Goal: Task Accomplishment & Management: Manage account settings

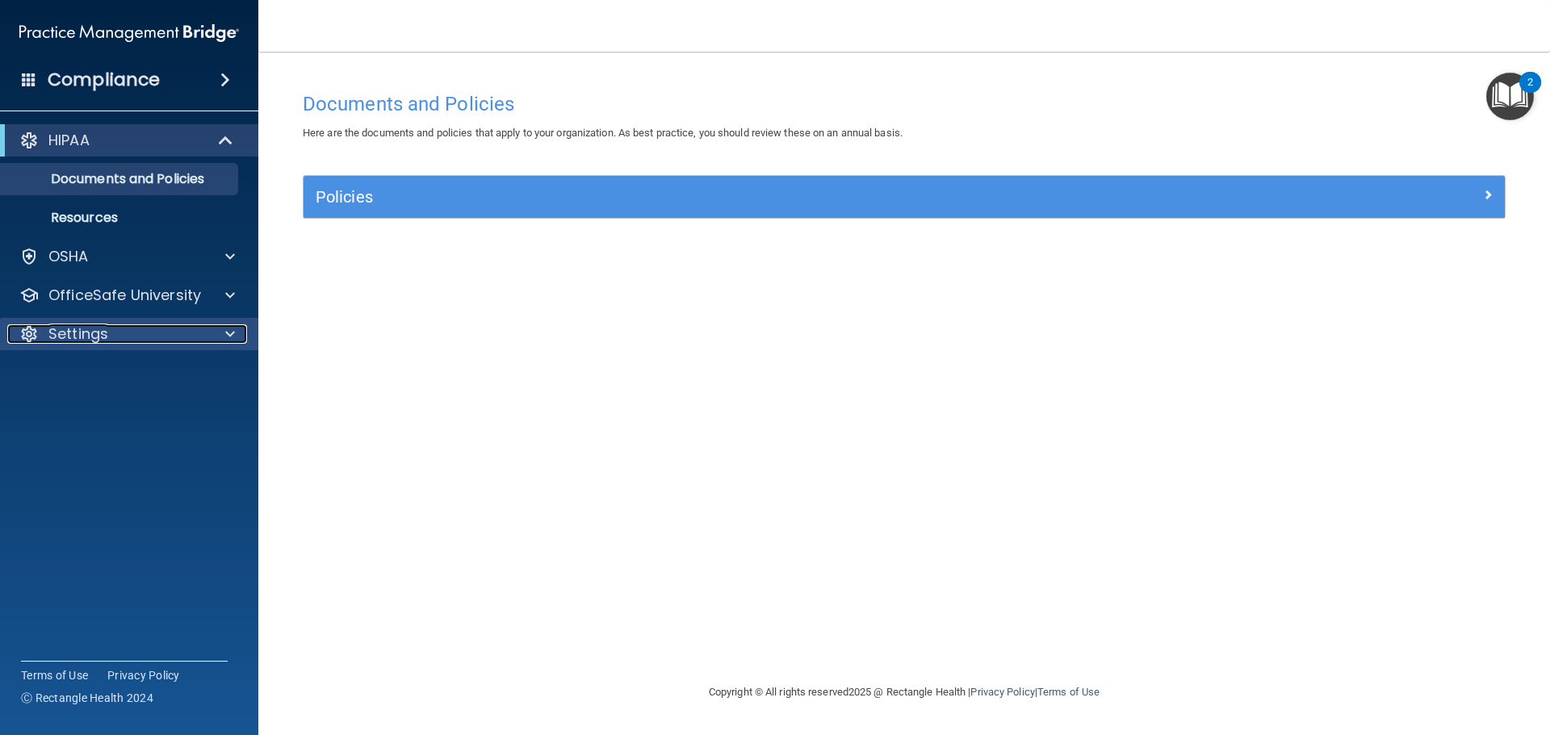
click at [156, 338] on div "Settings" at bounding box center [107, 333] width 200 height 19
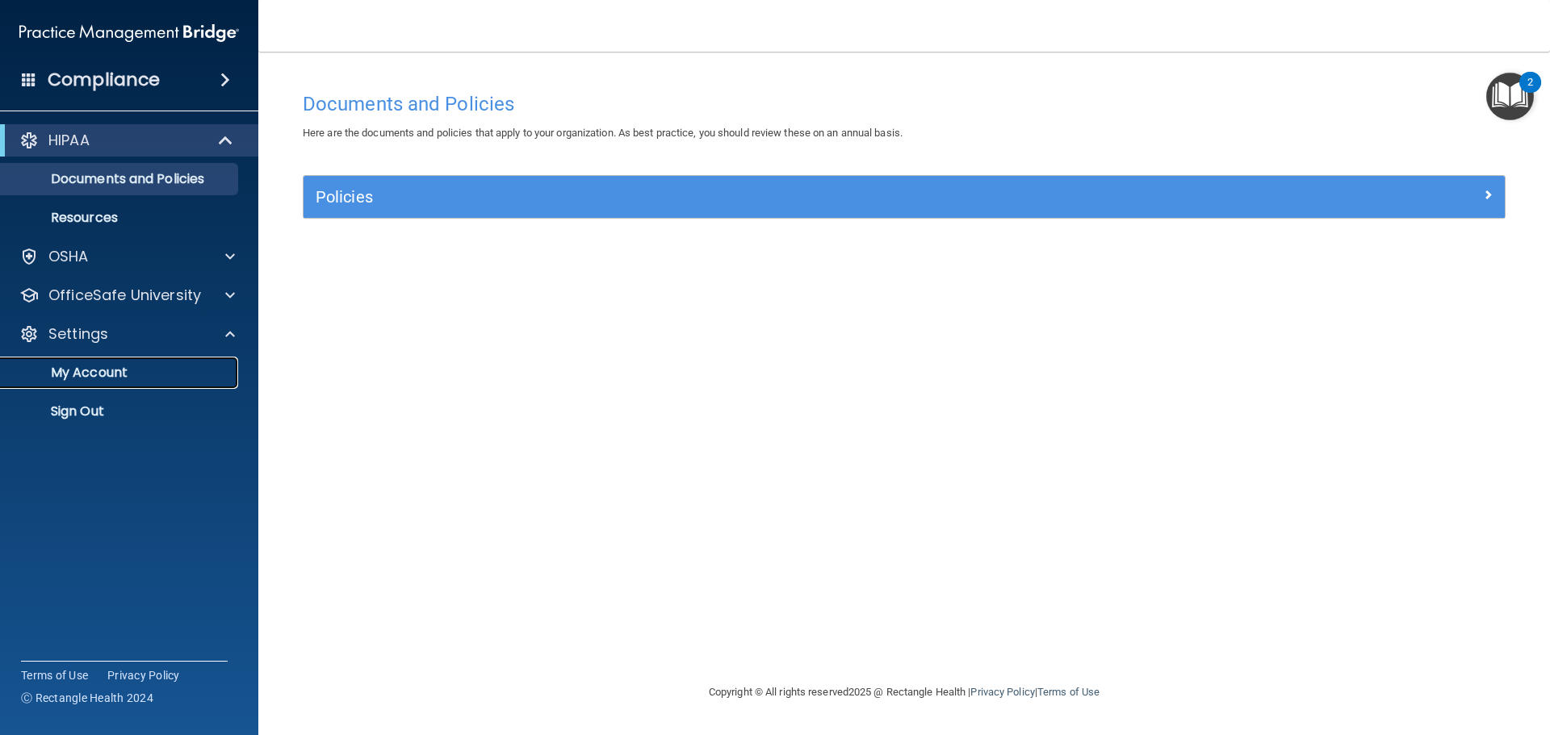
click at [157, 368] on p "My Account" at bounding box center [120, 373] width 220 height 16
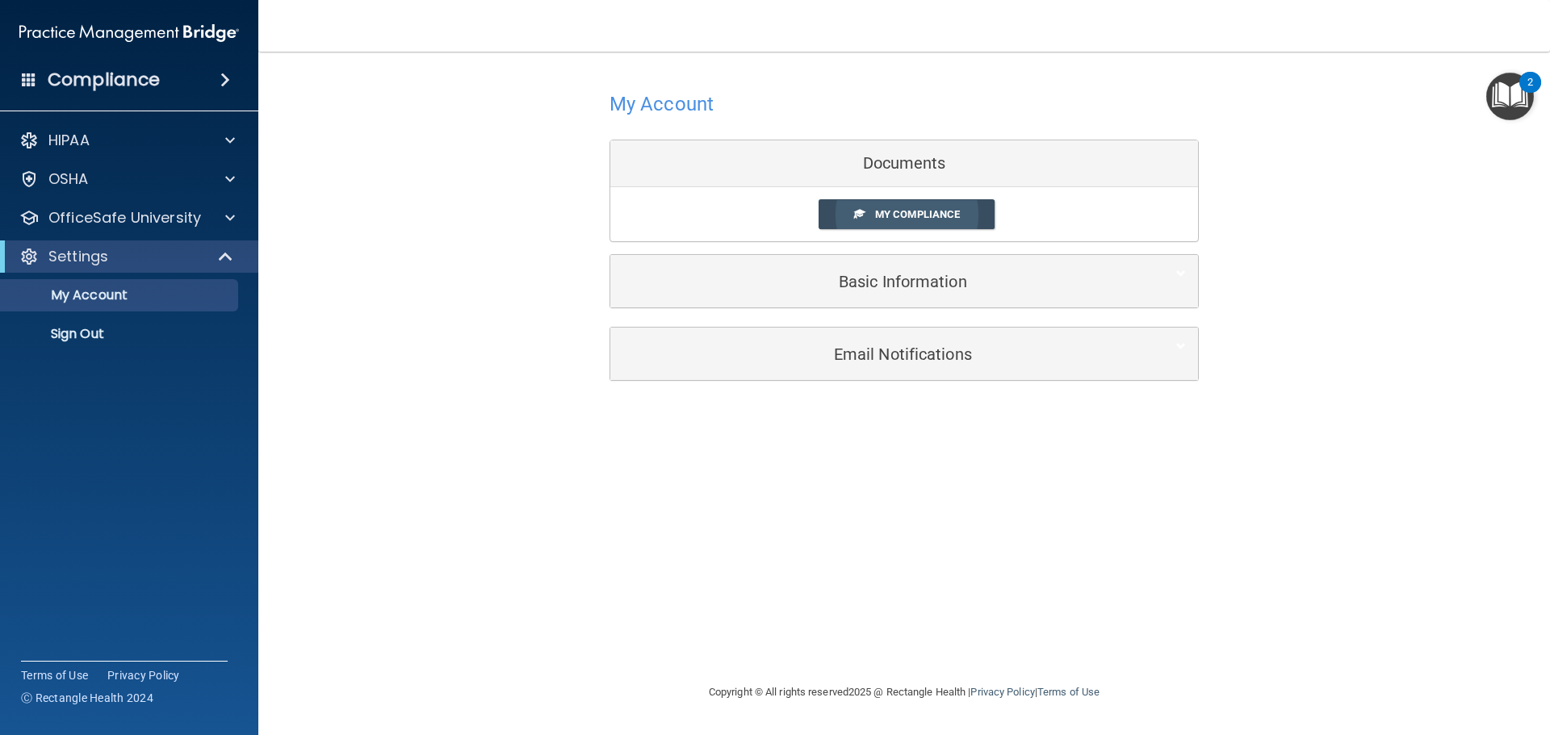
click at [904, 207] on link "My Compliance" at bounding box center [906, 214] width 177 height 30
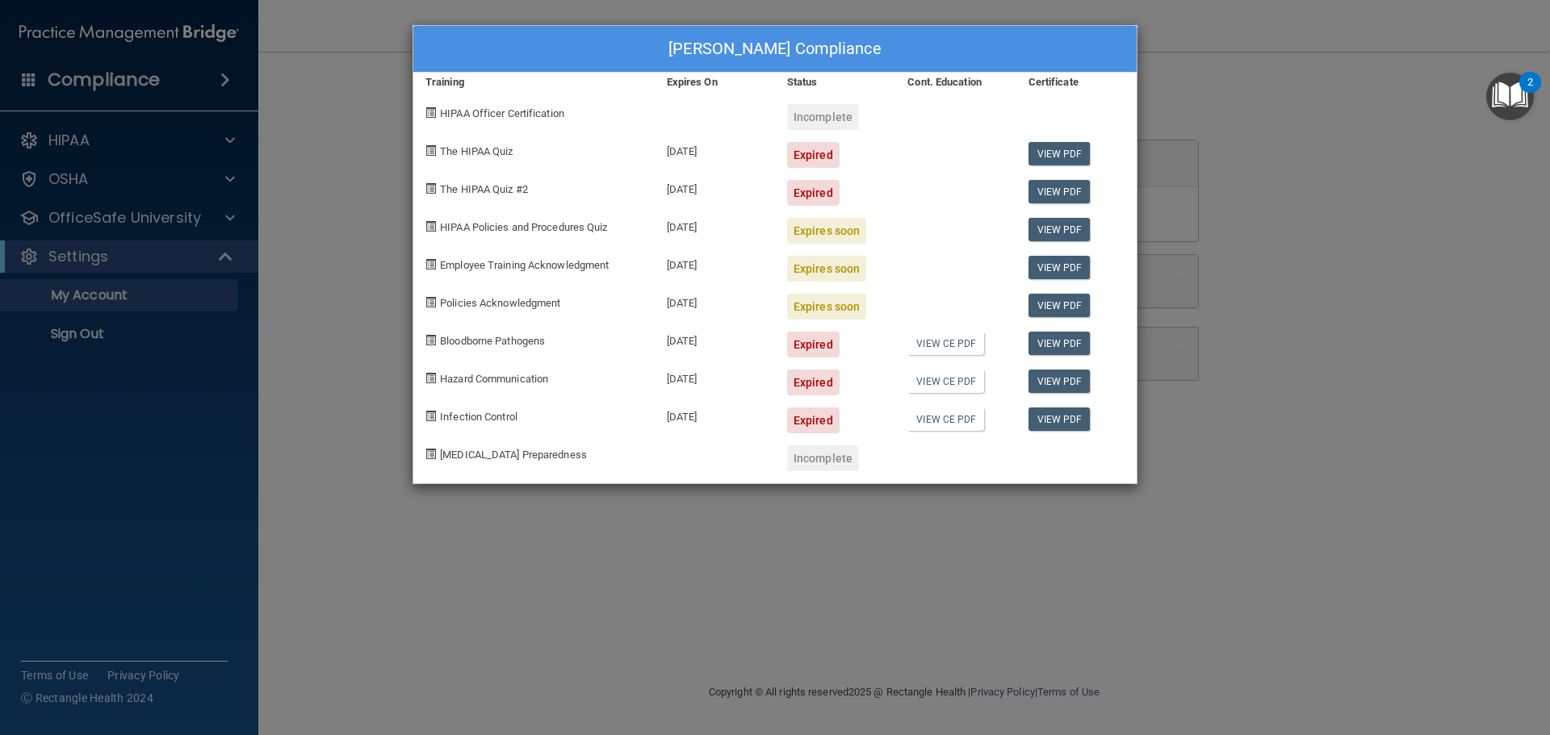
click at [818, 571] on div "[PERSON_NAME] Compliance Training Expires On Status Cont. Education Certificate…" at bounding box center [775, 367] width 1550 height 735
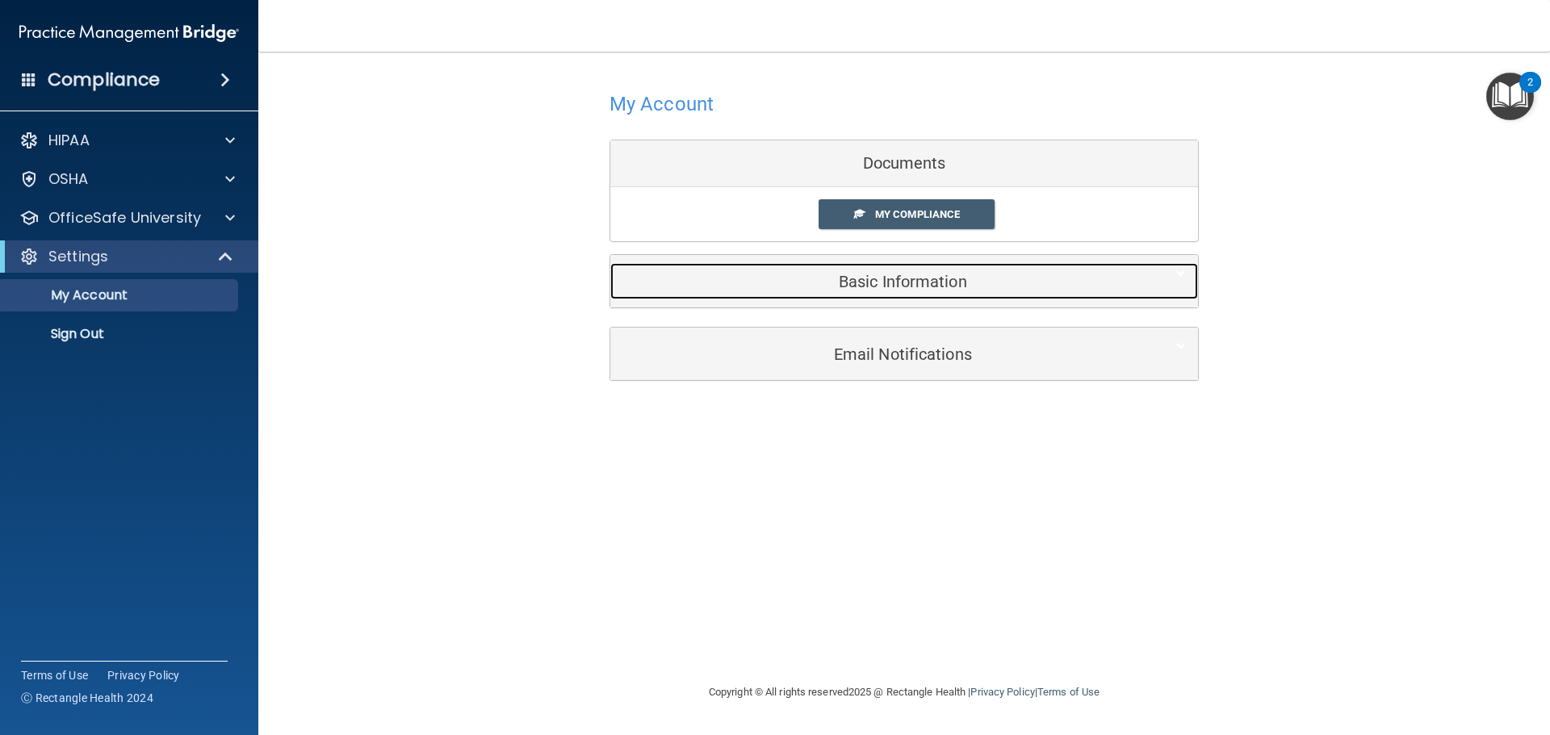
click at [901, 271] on div "Basic Information" at bounding box center [879, 281] width 538 height 36
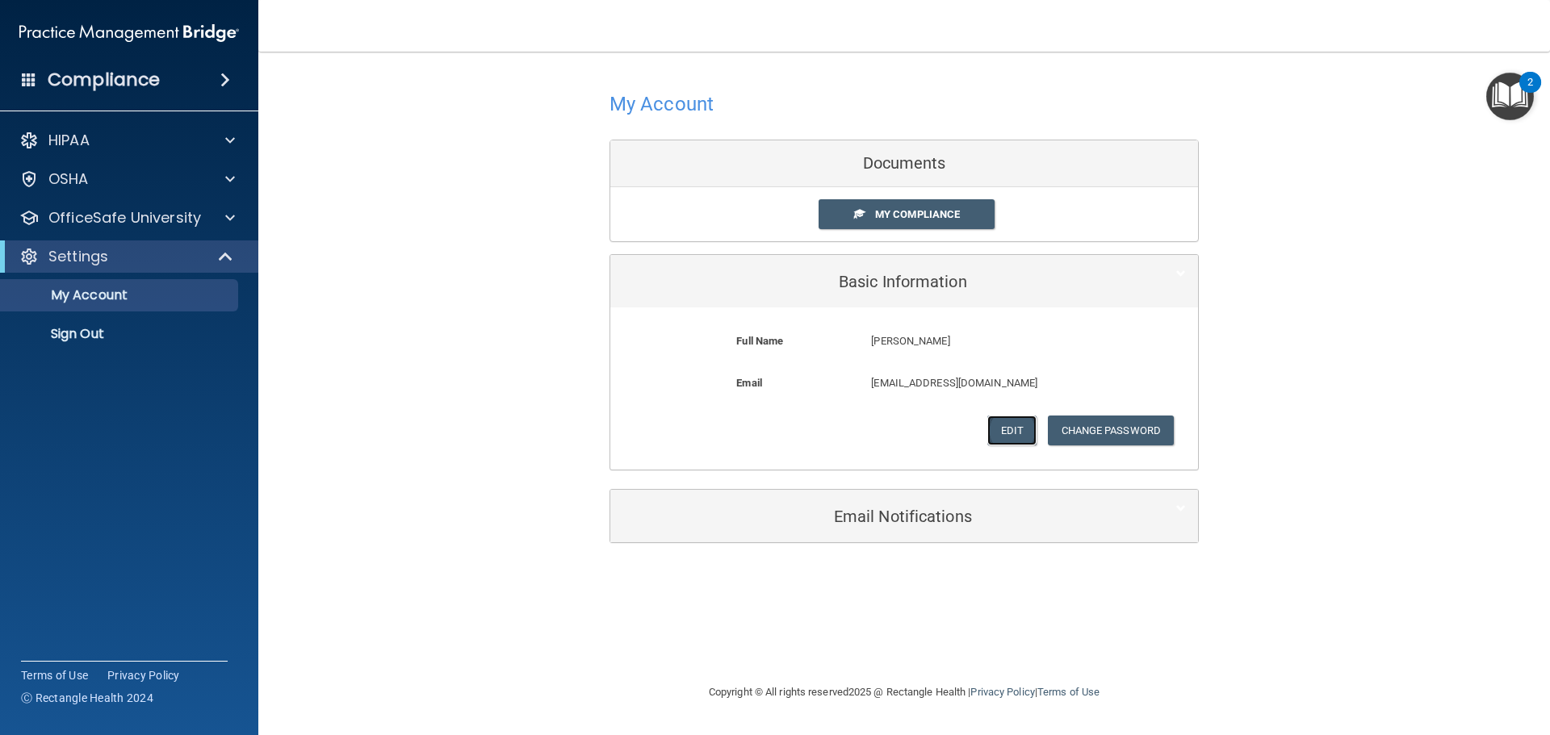
click at [999, 433] on button "Edit" at bounding box center [1011, 431] width 49 height 30
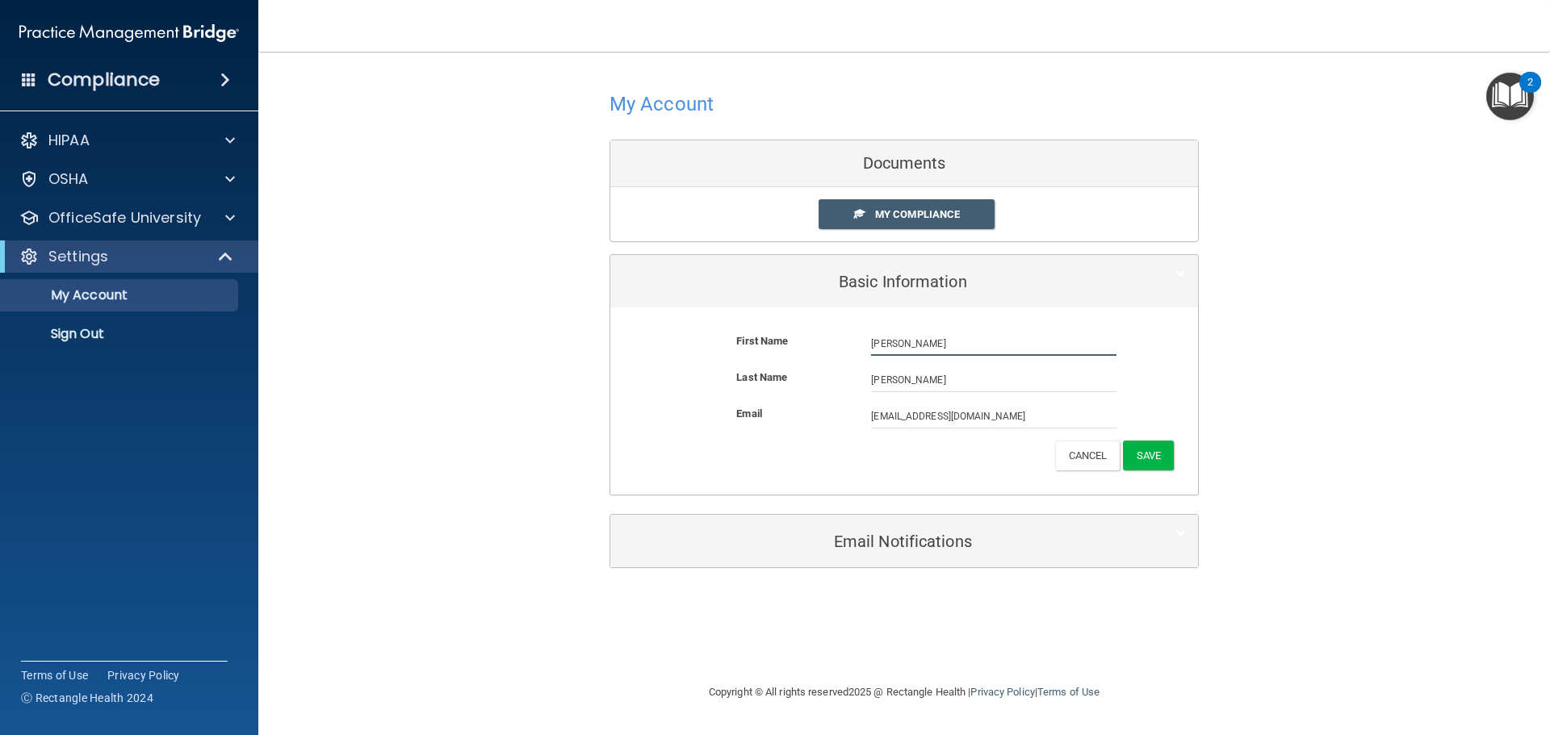
drag, startPoint x: 921, startPoint y: 346, endPoint x: 846, endPoint y: 345, distance: 75.1
click at [846, 345] on div "First Name [PERSON_NAME] [PERSON_NAME]" at bounding box center [903, 344] width 563 height 24
type input "[PERSON_NAME]"
click at [1139, 454] on button "Save" at bounding box center [1148, 456] width 51 height 30
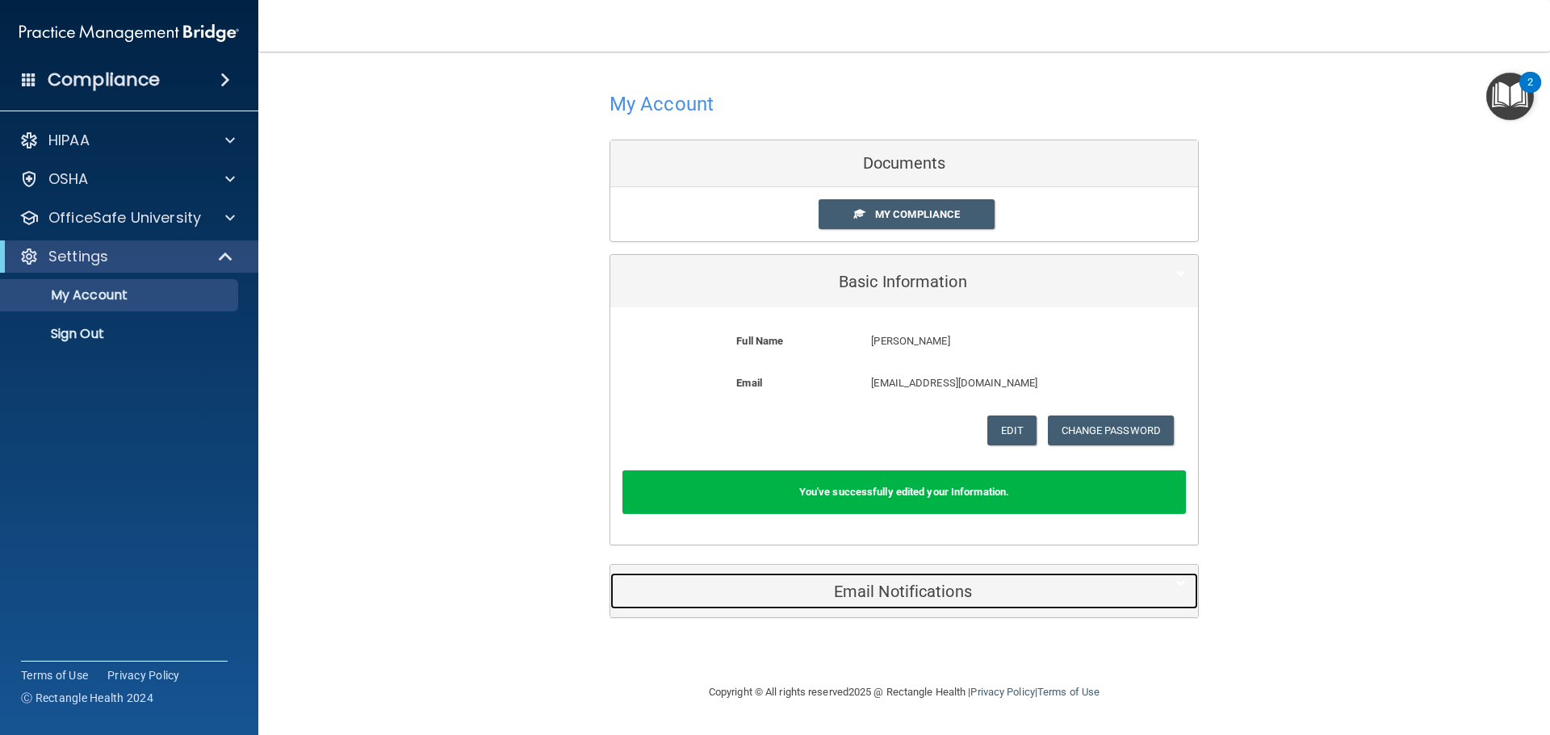
click at [873, 592] on h5 "Email Notifications" at bounding box center [879, 592] width 514 height 18
